Goal: Task Accomplishment & Management: Use online tool/utility

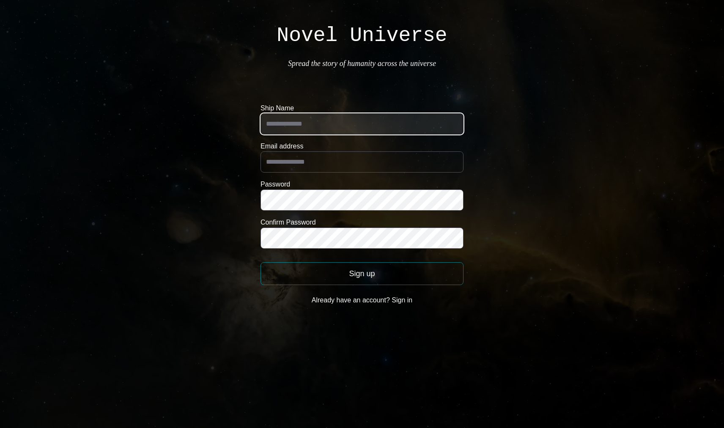
click at [326, 124] on input "Ship Name" at bounding box center [361, 123] width 203 height 21
type input "*******"
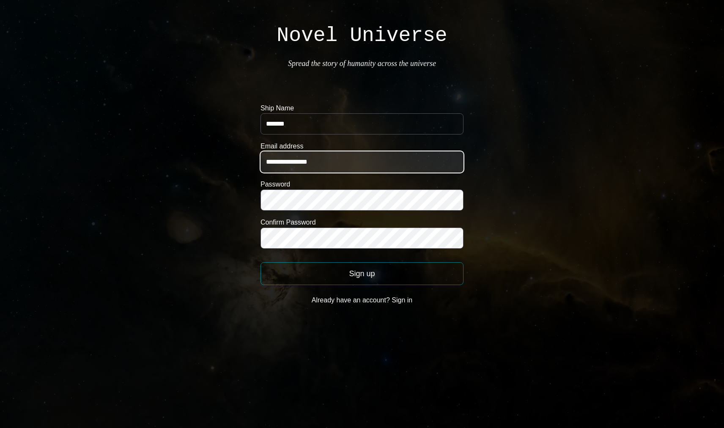
type input "**********"
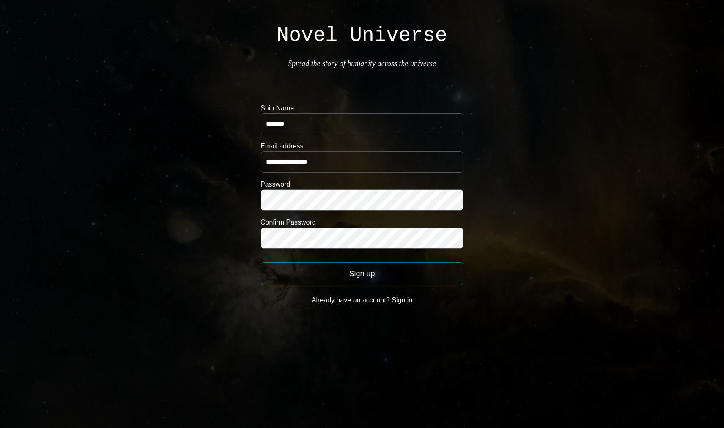
click at [352, 278] on button "Sign up" at bounding box center [361, 273] width 203 height 23
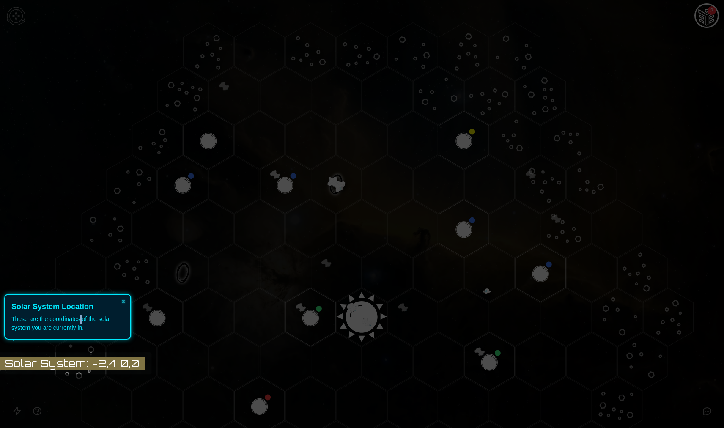
click at [80, 317] on div "These are the coordinates of the solar system you are currently in." at bounding box center [67, 324] width 112 height 18
click at [125, 300] on button "×" at bounding box center [124, 301] width 14 height 12
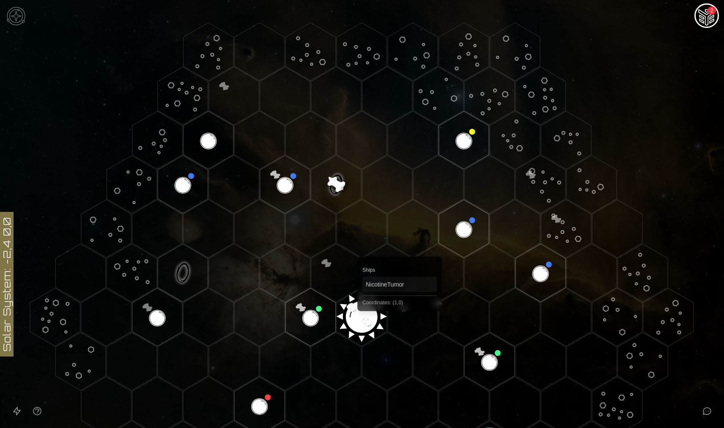
drag, startPoint x: 411, startPoint y: 353, endPoint x: 396, endPoint y: 296, distance: 59.1
click at [396, 298] on icon at bounding box center [362, 317] width 724 height 634
drag, startPoint x: 408, startPoint y: 333, endPoint x: 390, endPoint y: 283, distance: 53.0
drag, startPoint x: 388, startPoint y: 251, endPoint x: 371, endPoint y: 205, distance: 48.8
drag, startPoint x: 427, startPoint y: 304, endPoint x: 379, endPoint y: 284, distance: 51.5
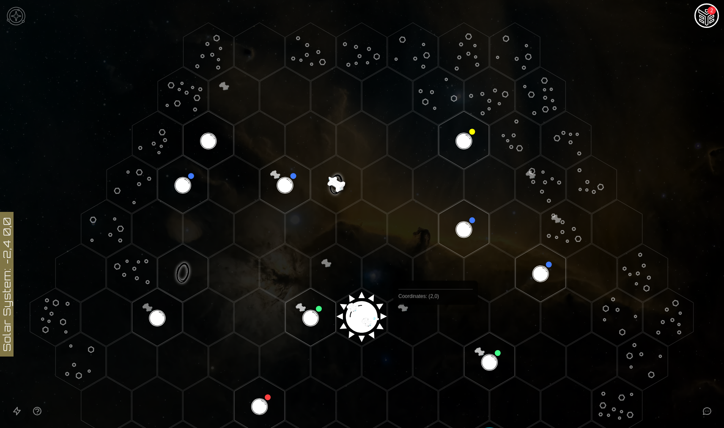
click at [408, 272] on icon at bounding box center [362, 317] width 724 height 634
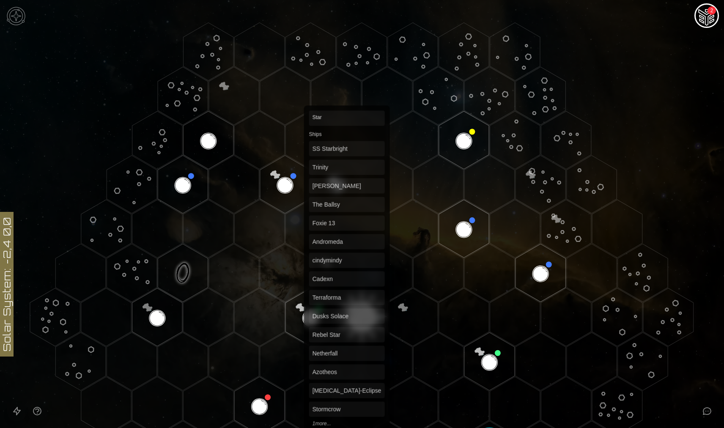
click at [347, 307] on polygon "Hex at coordinates 0,0, clickable" at bounding box center [362, 317] width 50 height 58
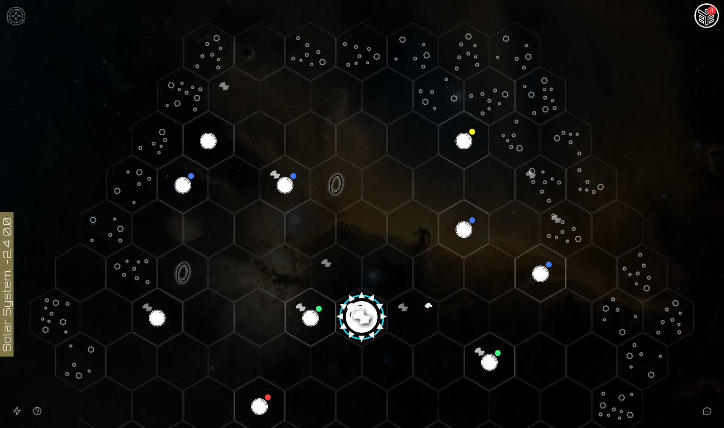
click at [708, 15] on img "Ship AI Chat - 3 unread messages" at bounding box center [706, 16] width 20 height 20
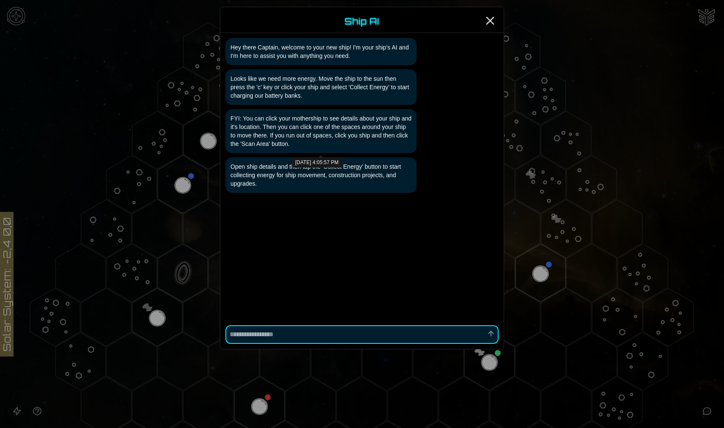
type textarea "*"
click at [494, 22] on icon "Close" at bounding box center [490, 21] width 14 height 14
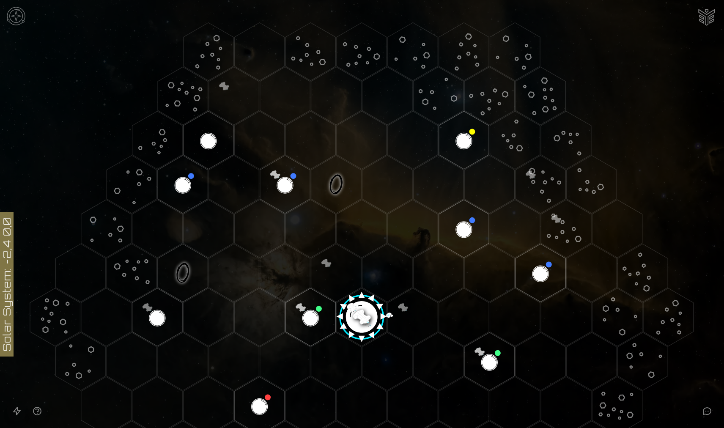
click at [367, 311] on image at bounding box center [361, 314] width 59 height 59
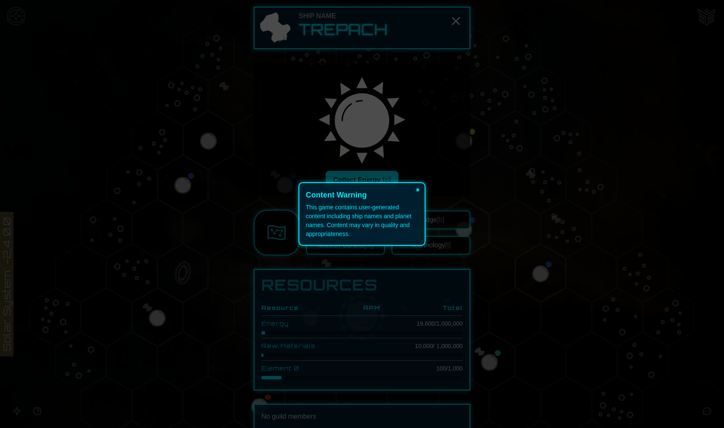
click at [420, 190] on button "×" at bounding box center [418, 189] width 14 height 12
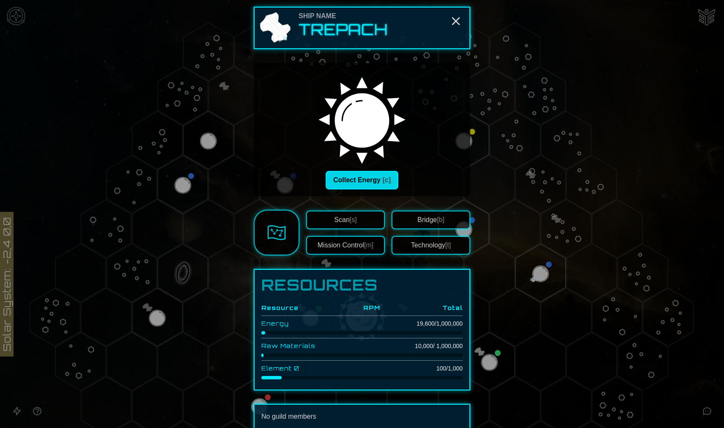
click at [358, 181] on button "Collect Energy [c]" at bounding box center [362, 180] width 73 height 19
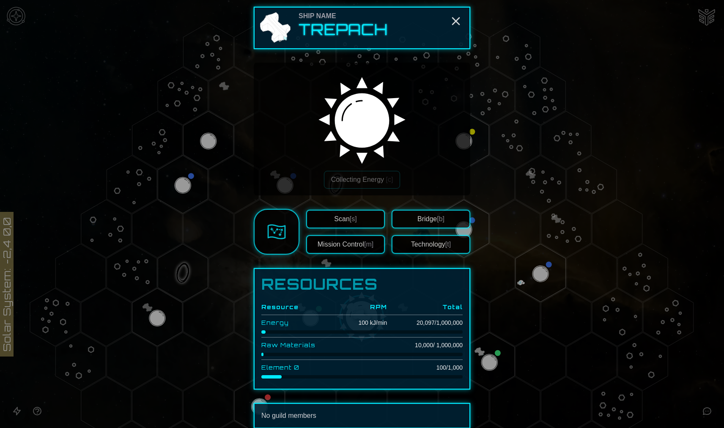
click at [409, 246] on button "Technology [t]" at bounding box center [431, 244] width 79 height 19
